Goal: Navigation & Orientation: Find specific page/section

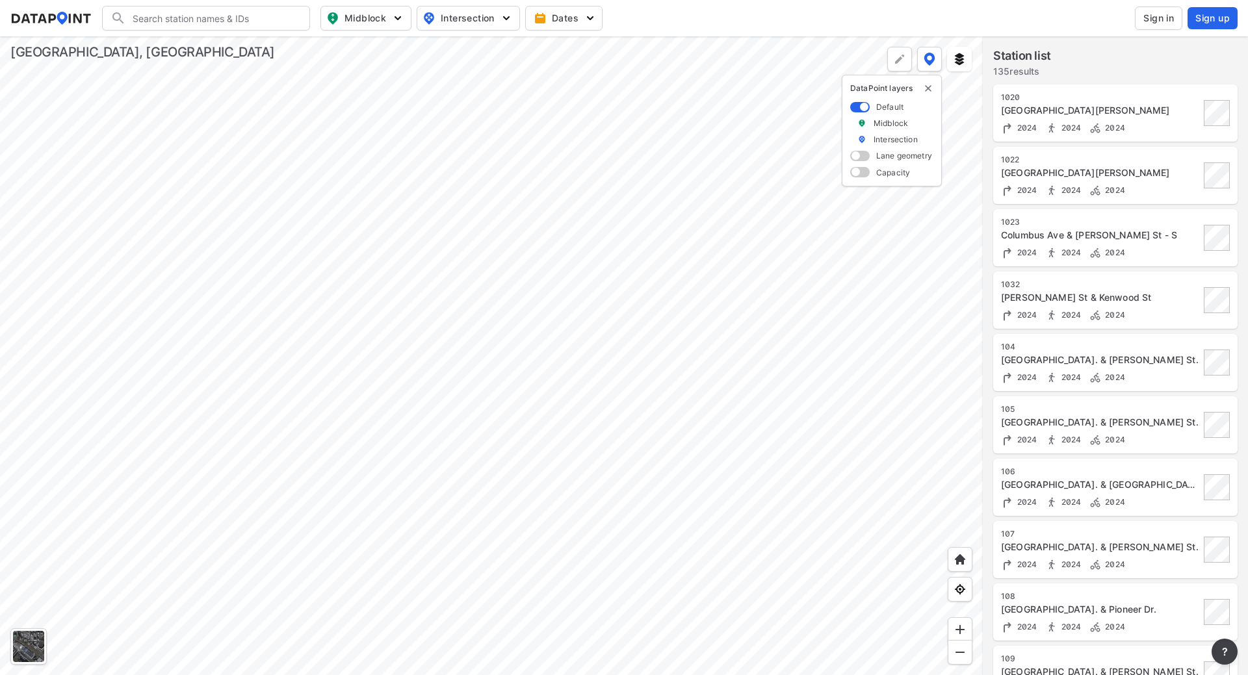
click at [592, 330] on div at bounding box center [491, 355] width 983 height 639
click at [458, 271] on div at bounding box center [491, 355] width 983 height 639
click at [578, 263] on div at bounding box center [491, 355] width 983 height 639
click at [579, 260] on div at bounding box center [491, 355] width 983 height 639
click at [531, 164] on div at bounding box center [491, 355] width 983 height 639
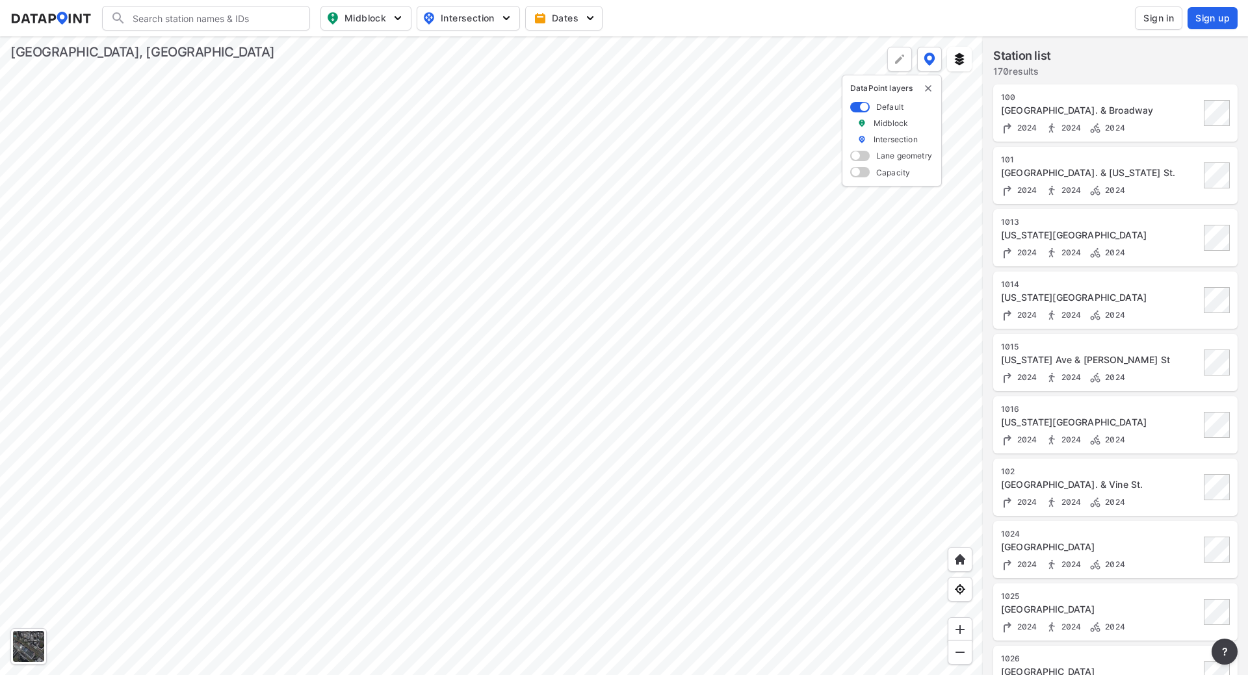
click at [594, 324] on div at bounding box center [491, 355] width 983 height 639
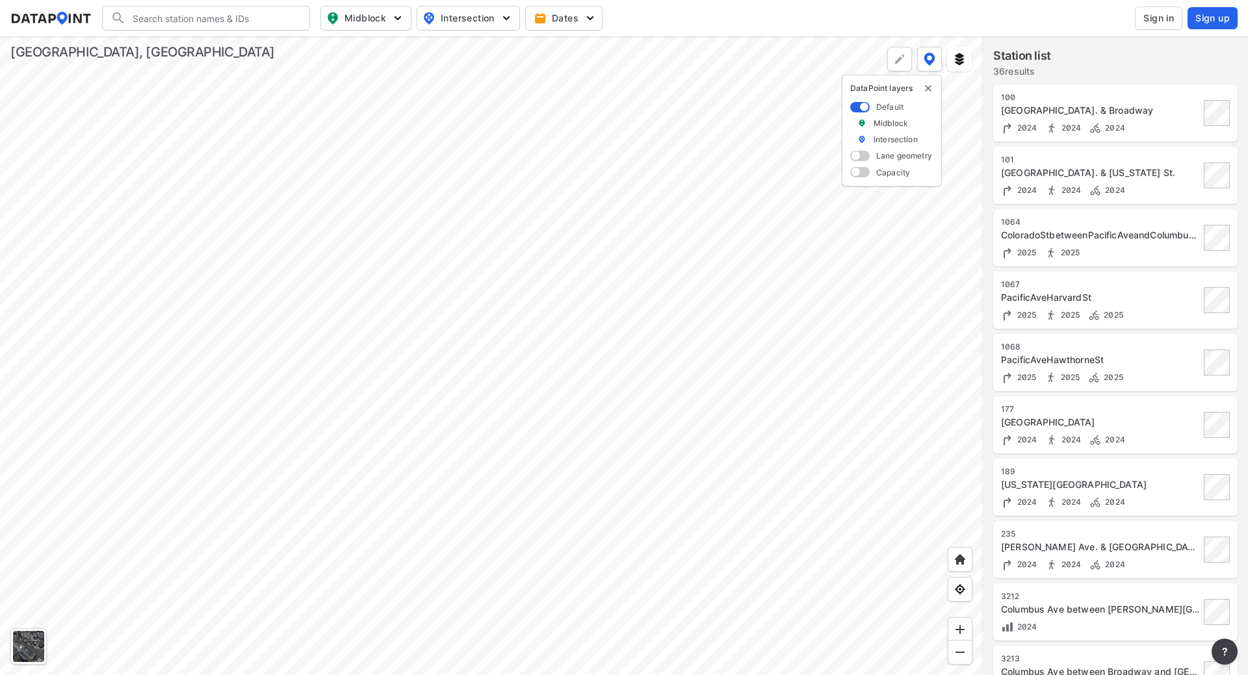
click at [497, 226] on div at bounding box center [491, 355] width 983 height 639
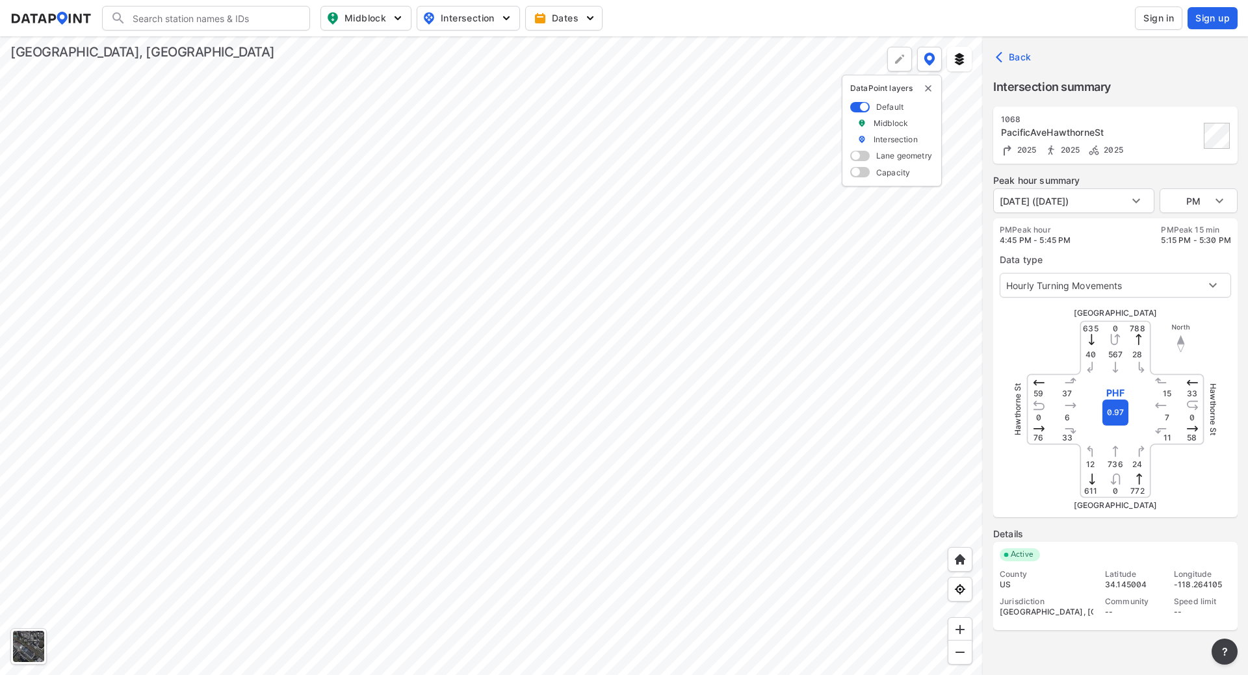
click at [581, 209] on div at bounding box center [491, 355] width 983 height 639
click at [484, 120] on div at bounding box center [491, 355] width 983 height 639
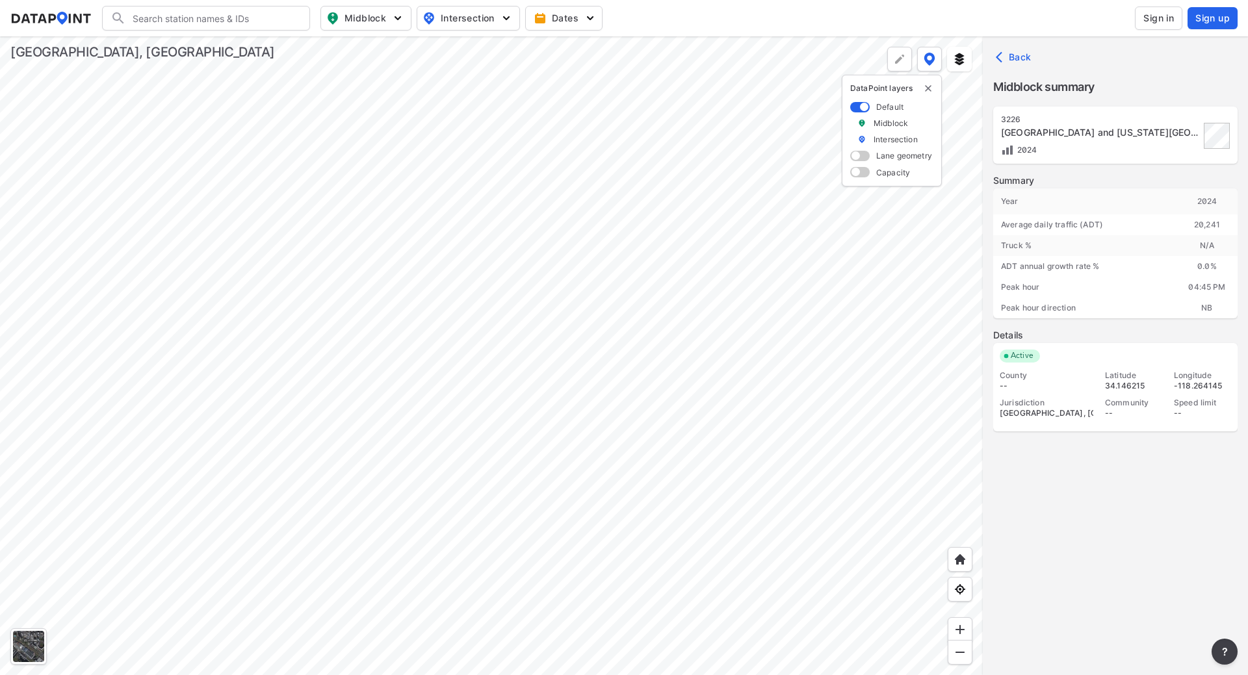
click at [300, 326] on div at bounding box center [491, 355] width 983 height 639
